Goal: Information Seeking & Learning: Learn about a topic

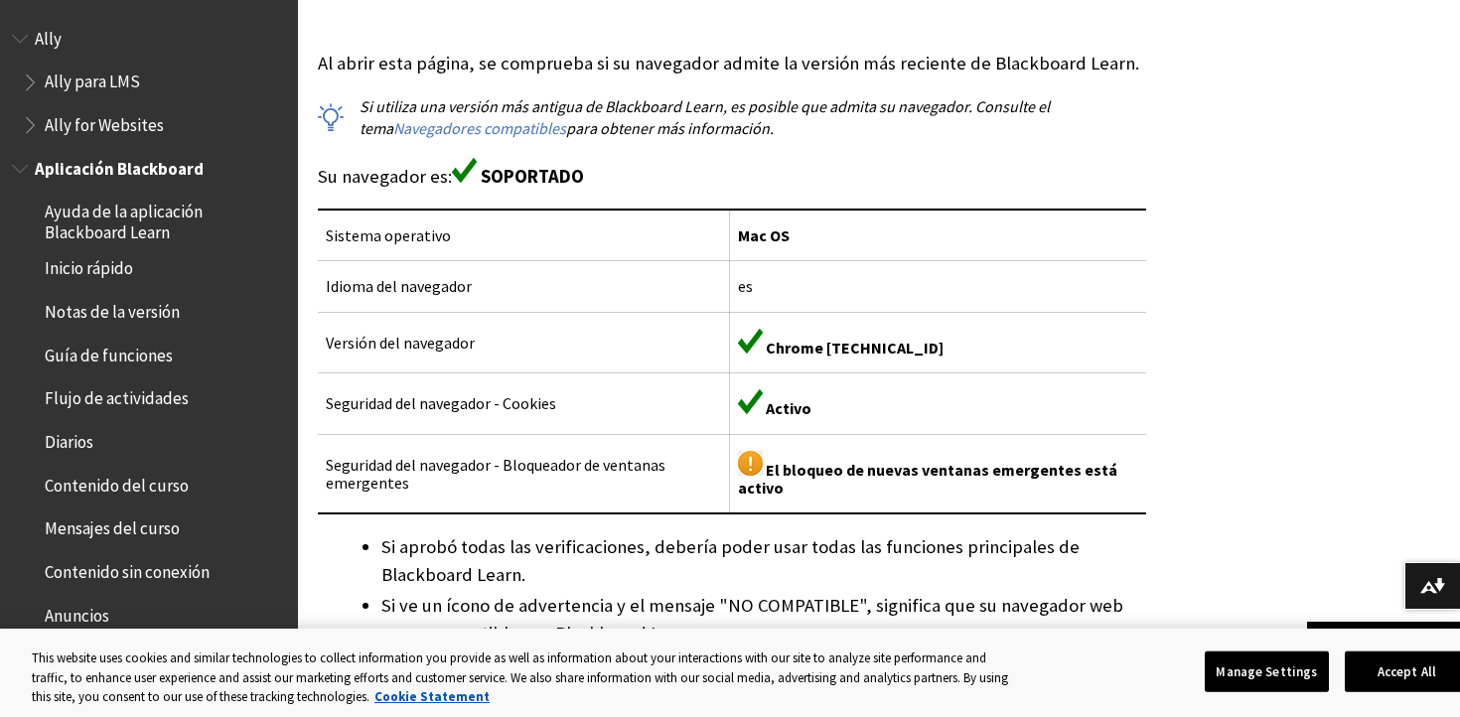
click at [118, 490] on span "Contenido del curso" at bounding box center [117, 482] width 144 height 27
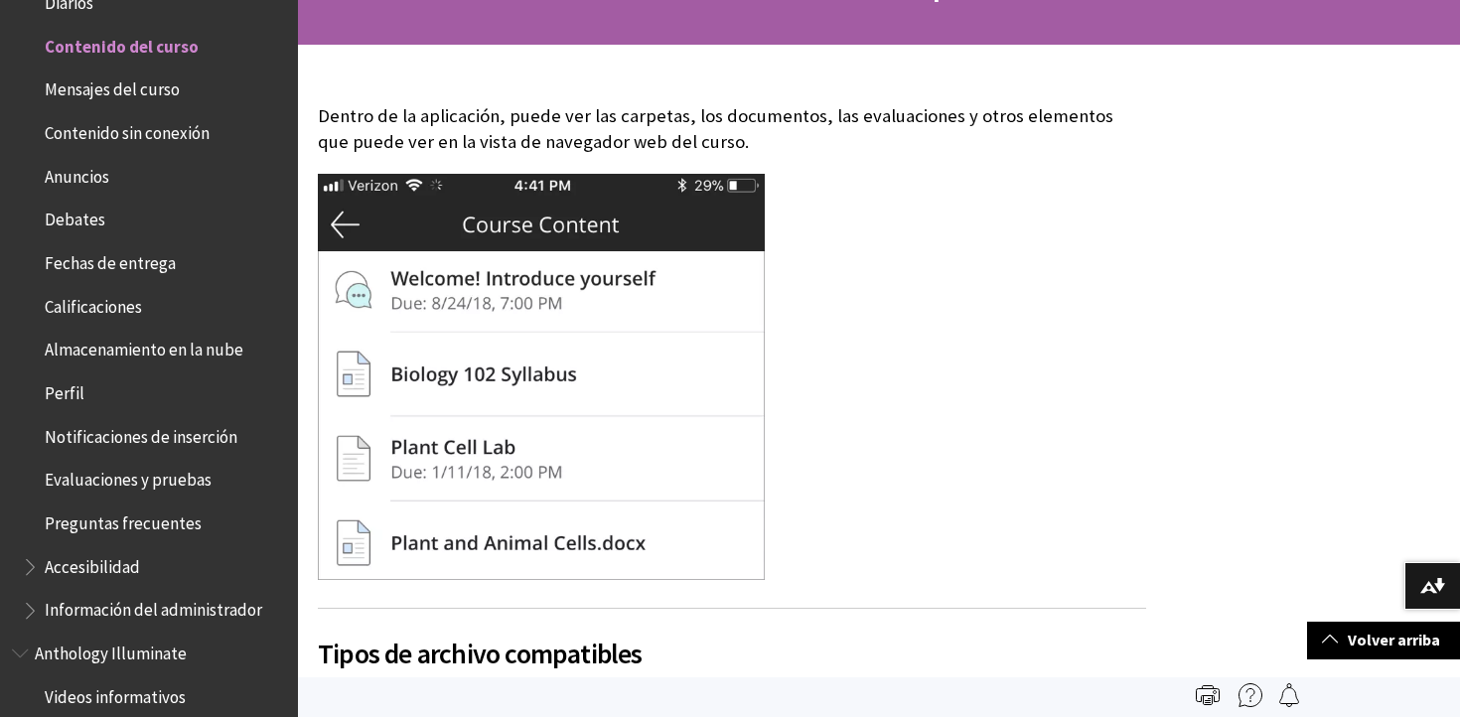
scroll to position [267, 0]
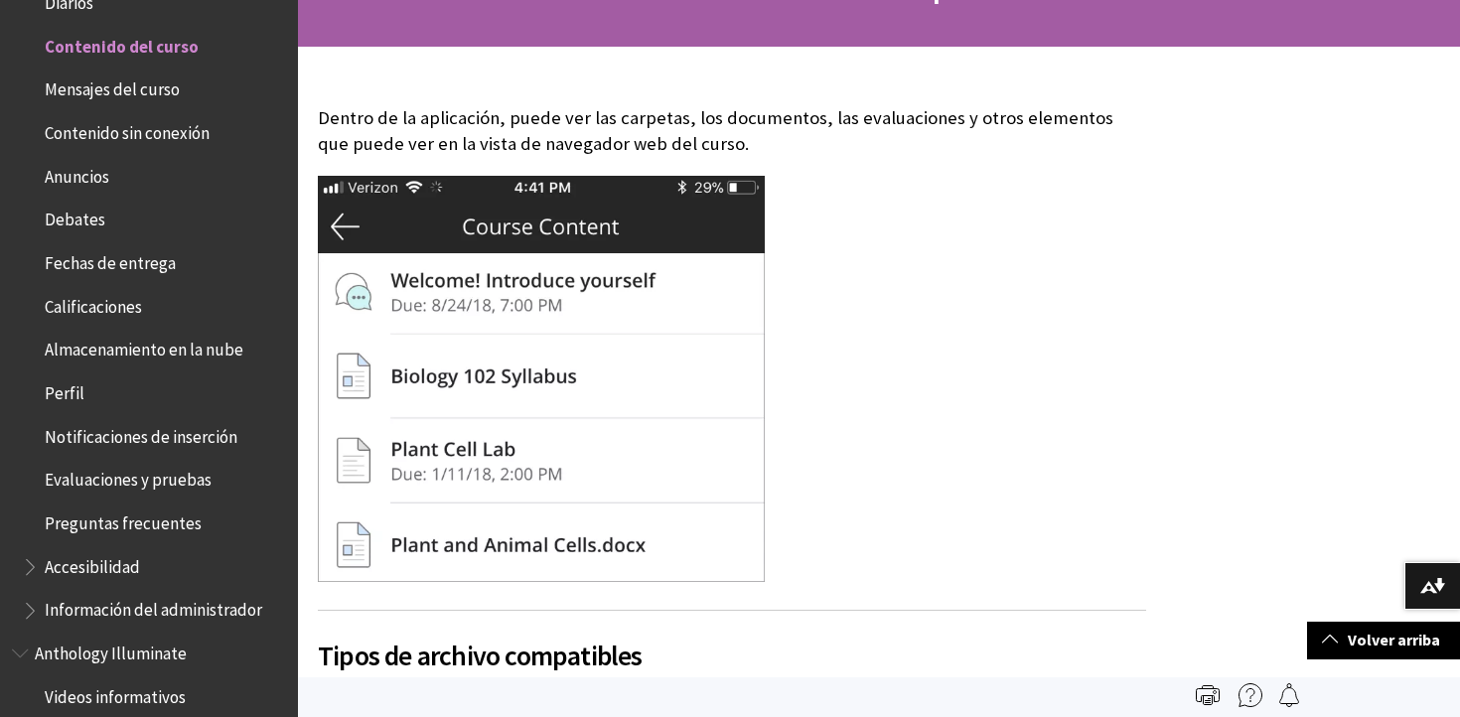
click at [481, 282] on img at bounding box center [541, 379] width 447 height 406
click at [450, 272] on img at bounding box center [541, 379] width 447 height 406
click at [360, 303] on img at bounding box center [541, 379] width 447 height 406
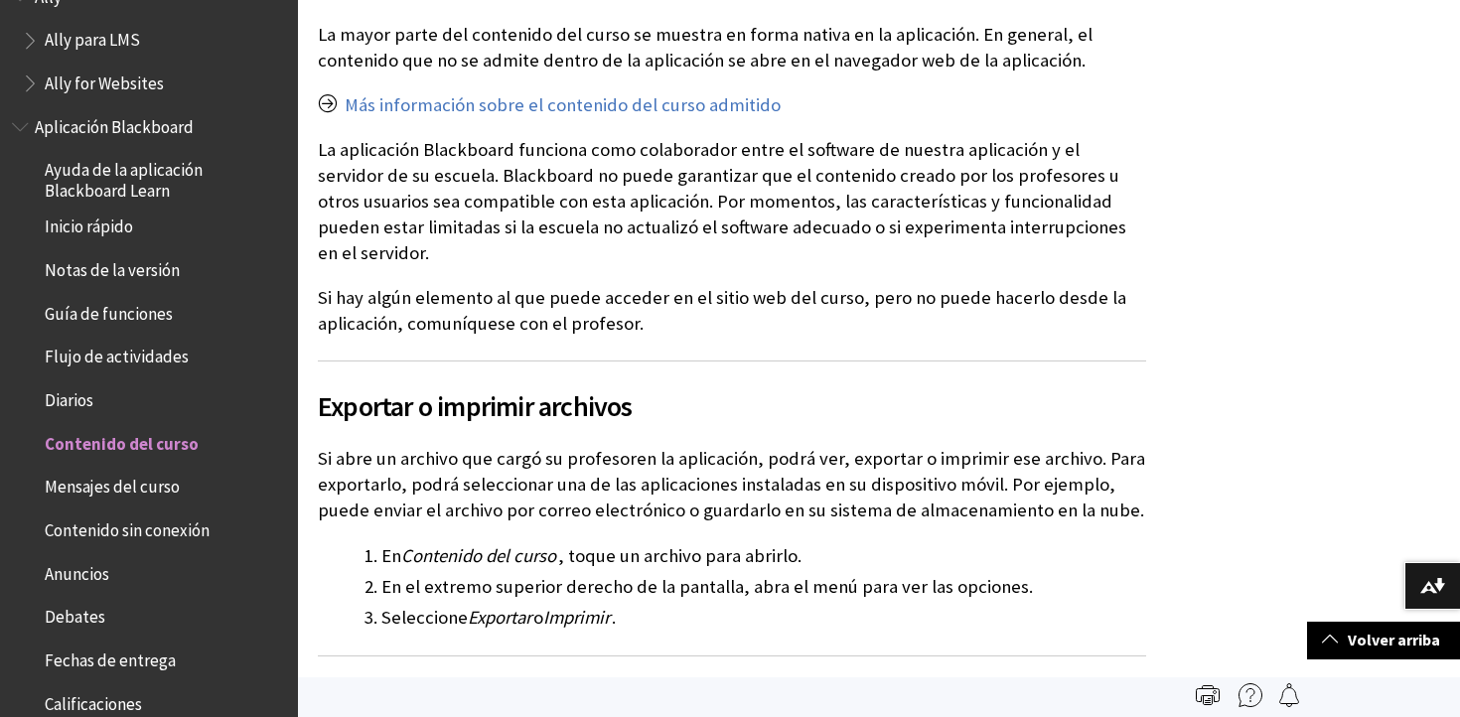
scroll to position [0, 0]
